Goal: Navigation & Orientation: Find specific page/section

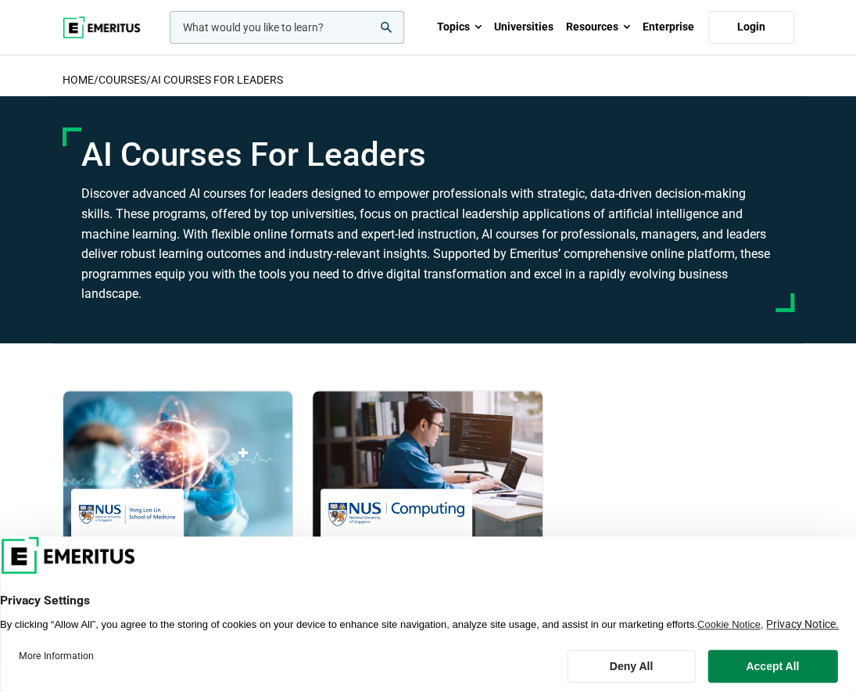
click at [130, 33] on img at bounding box center [102, 27] width 78 height 22
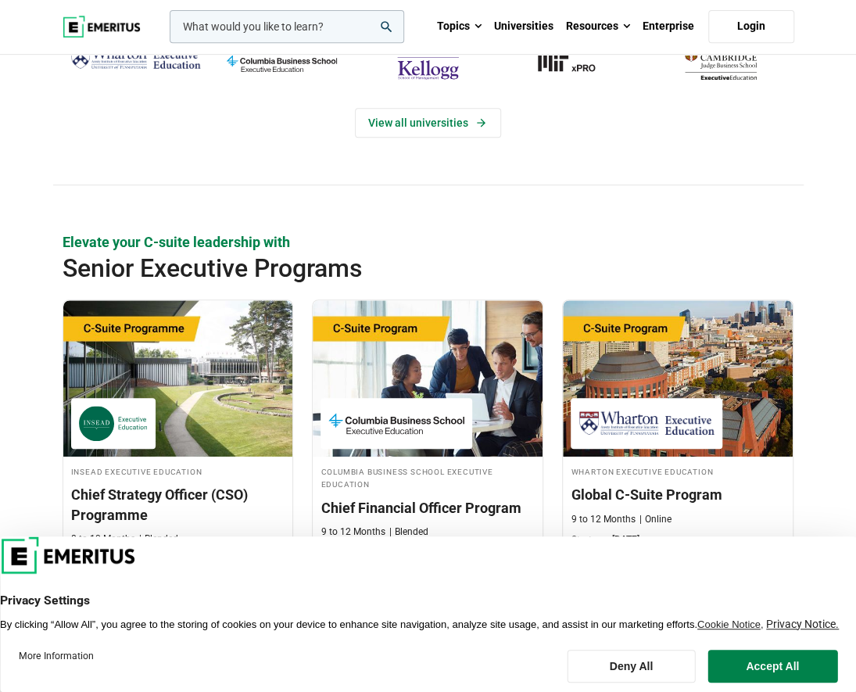
scroll to position [218, 0]
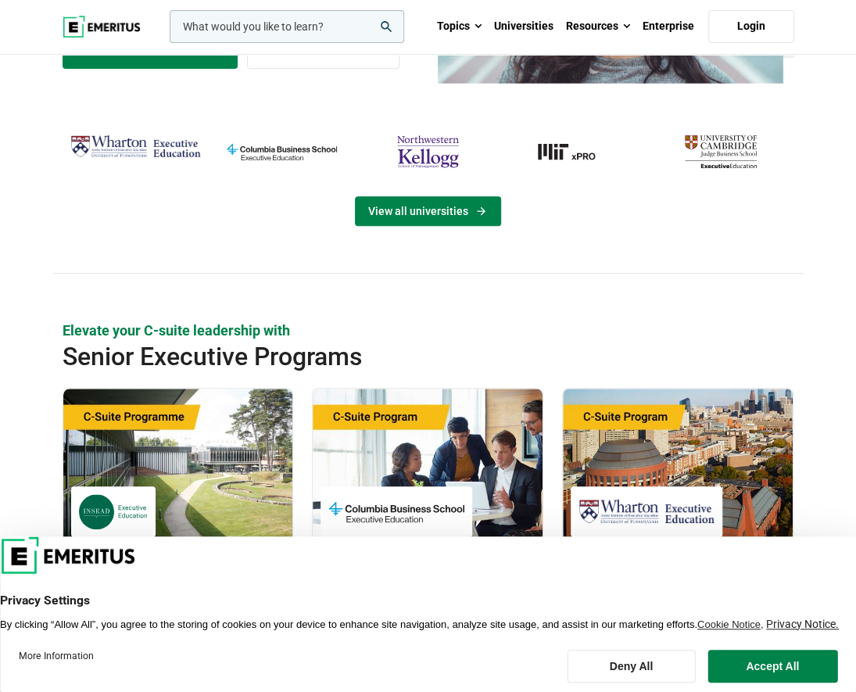
click at [403, 210] on link "View all universities" at bounding box center [428, 211] width 146 height 30
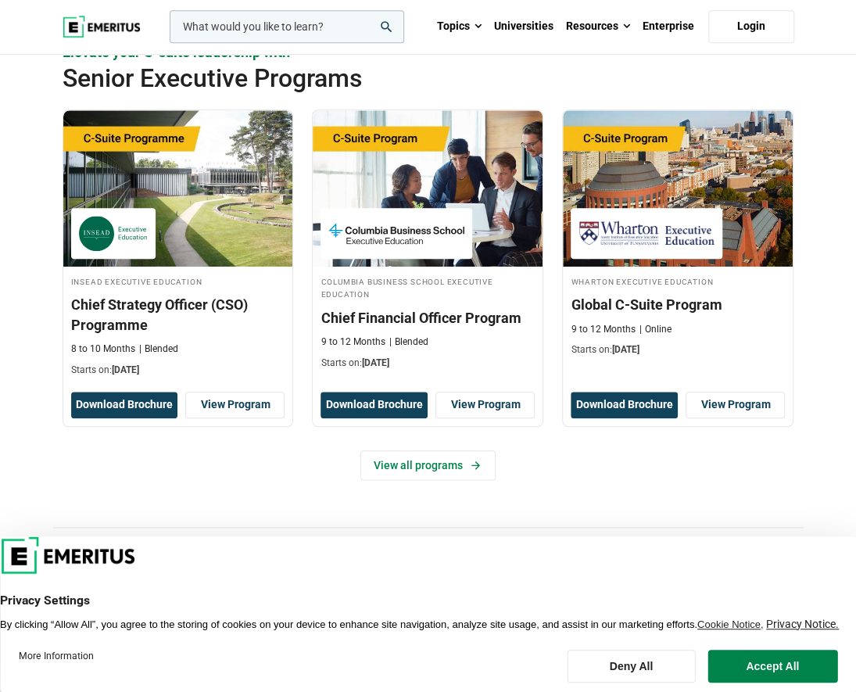
scroll to position [0, 0]
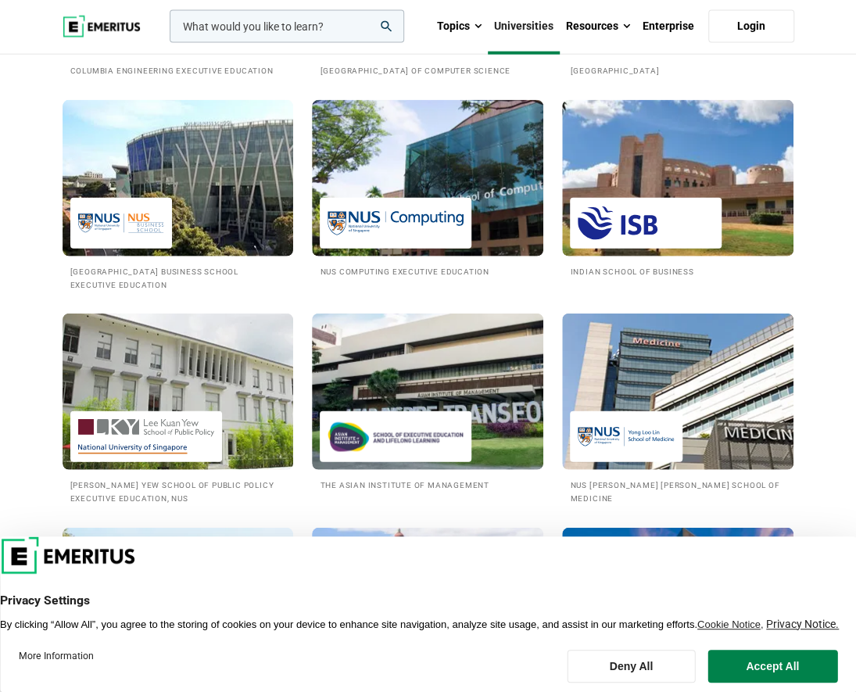
scroll to position [1473, 0]
